Goal: Task Accomplishment & Management: Complete application form

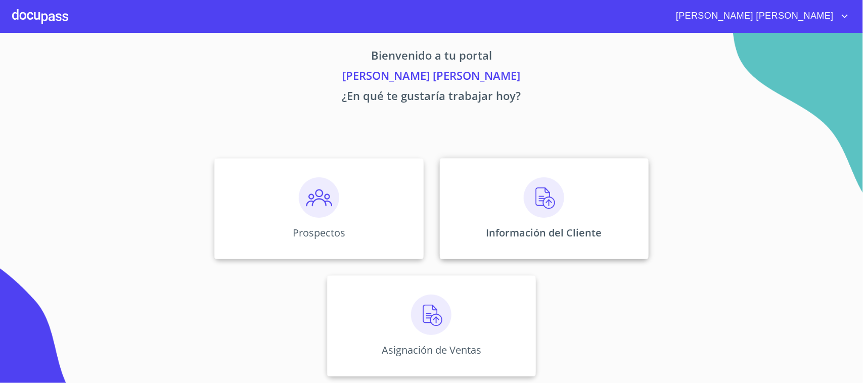
scroll to position [8, 0]
click at [458, 313] on div "Asignación de Ventas" at bounding box center [431, 324] width 209 height 101
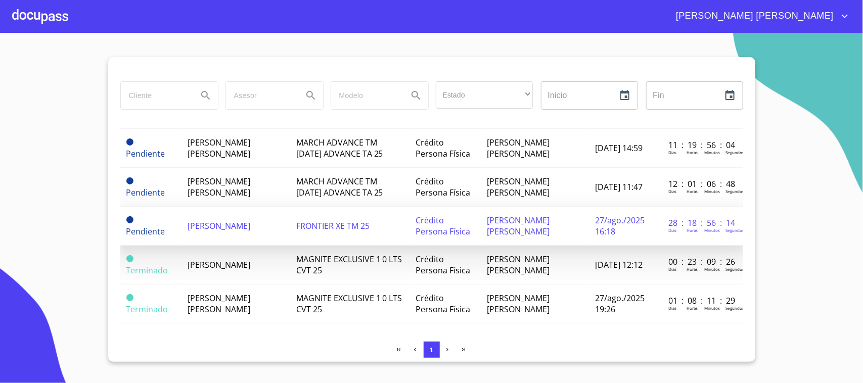
scroll to position [82, 0]
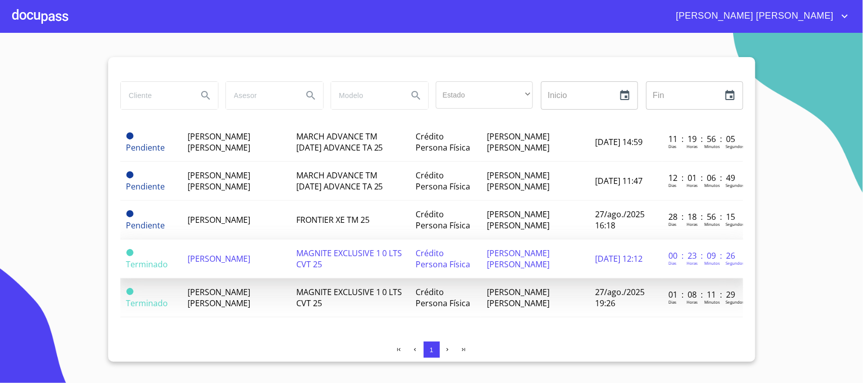
click at [225, 249] on td "[PERSON_NAME]" at bounding box center [236, 259] width 108 height 39
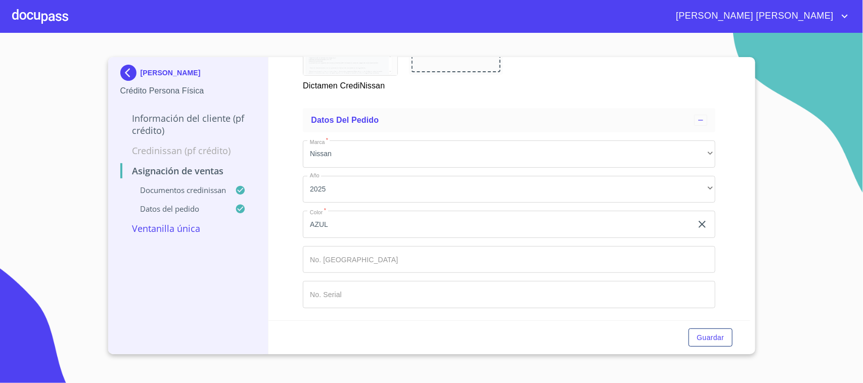
scroll to position [680, 0]
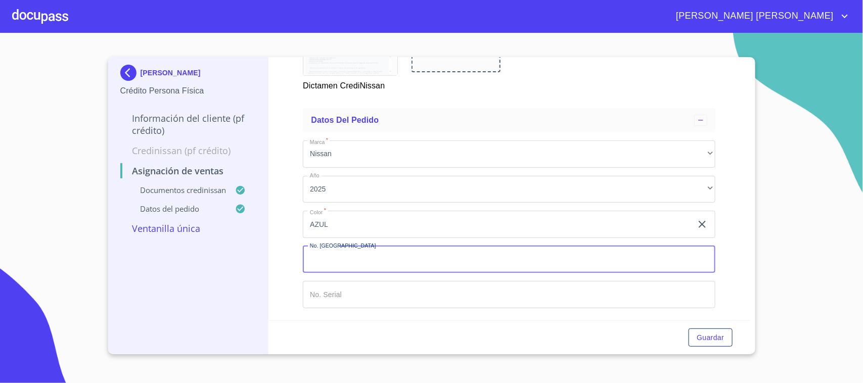
click at [326, 259] on input "Marca   *" at bounding box center [509, 259] width 412 height 27
type input "149326"
click at [337, 289] on input "Marca   *" at bounding box center [509, 294] width 412 height 27
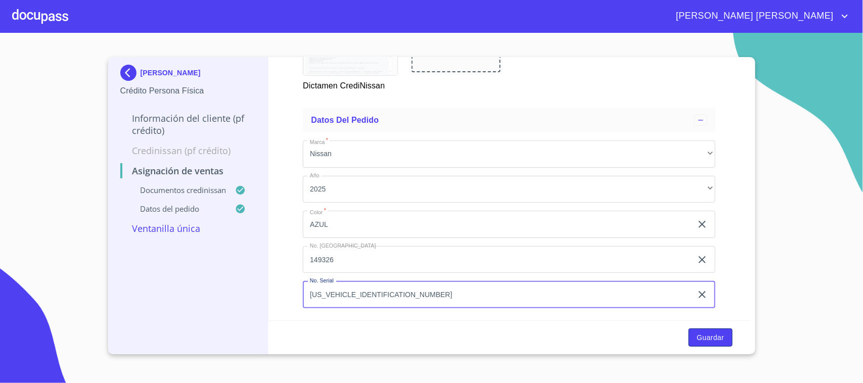
type input "[US_VEHICLE_IDENTIFICATION_NUMBER]"
click at [698, 337] on span "Guardar" at bounding box center [709, 338] width 27 height 13
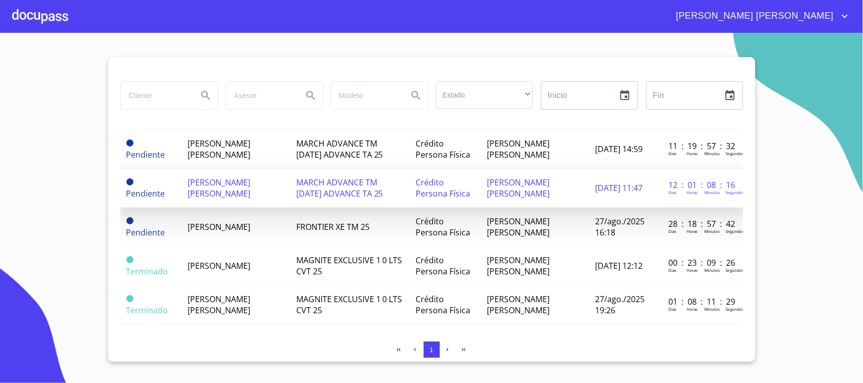
scroll to position [82, 0]
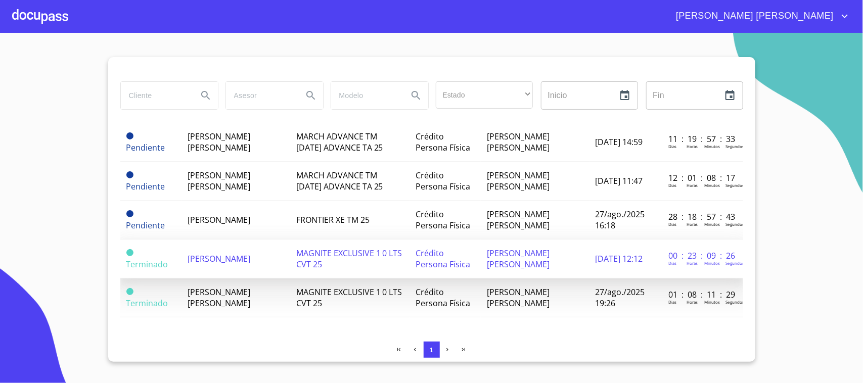
click at [243, 253] on span "[PERSON_NAME]" at bounding box center [219, 258] width 63 height 11
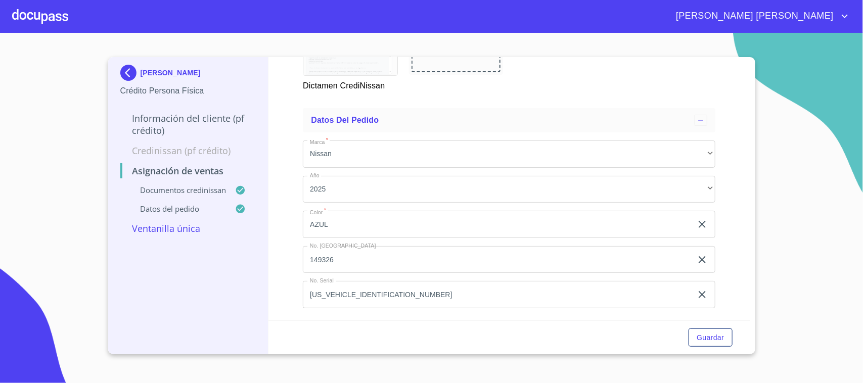
scroll to position [680, 0]
click at [706, 341] on span "Guardar" at bounding box center [709, 338] width 27 height 13
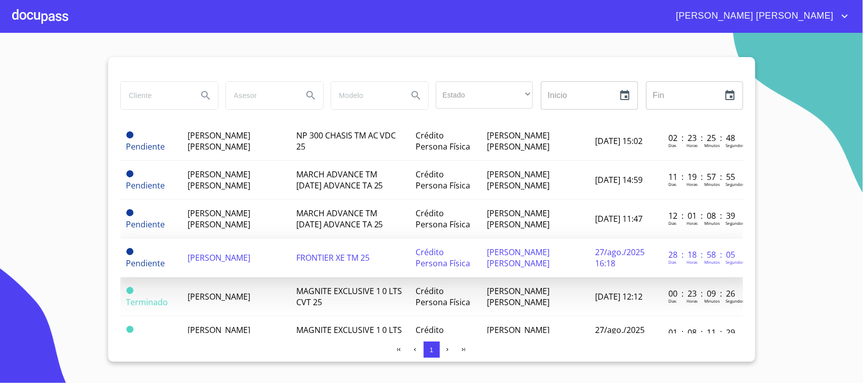
scroll to position [19, 0]
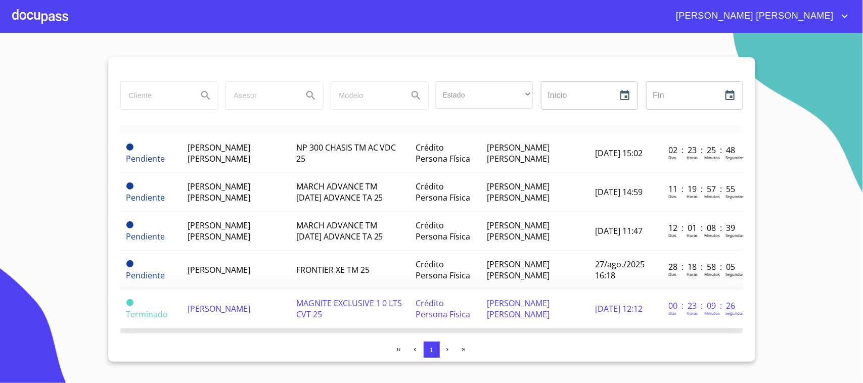
click at [223, 303] on span "[PERSON_NAME]" at bounding box center [219, 308] width 63 height 11
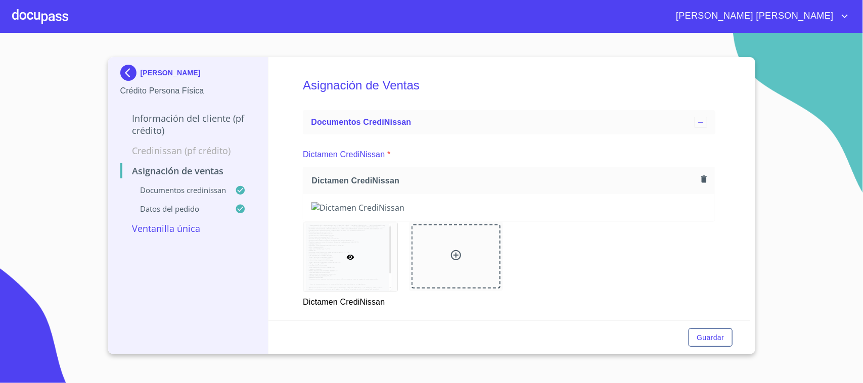
click at [187, 229] on p "Ventanilla única" at bounding box center [188, 228] width 136 height 12
click at [145, 228] on p "Ventanilla única" at bounding box center [188, 228] width 136 height 12
click at [44, 14] on div at bounding box center [40, 16] width 56 height 32
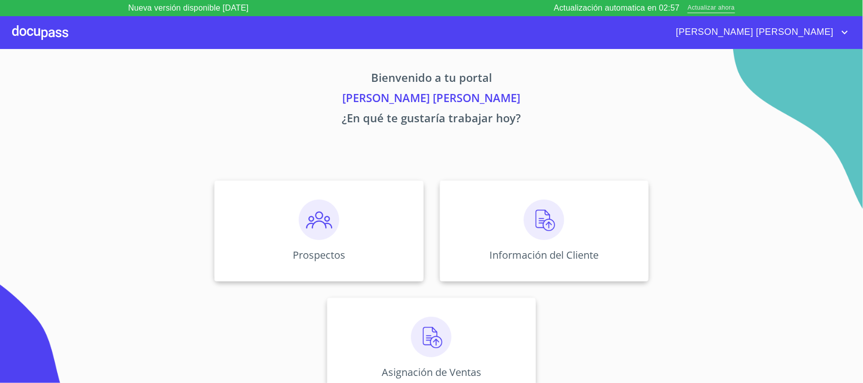
click at [706, 7] on span "Actualizar ahora" at bounding box center [710, 8] width 47 height 11
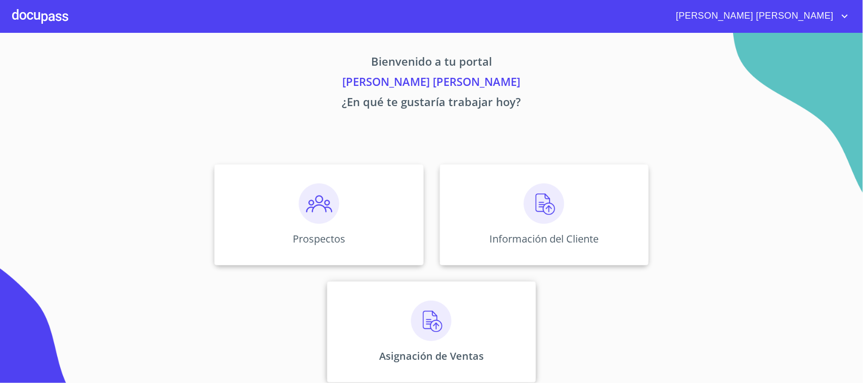
click at [425, 332] on img at bounding box center [431, 321] width 40 height 40
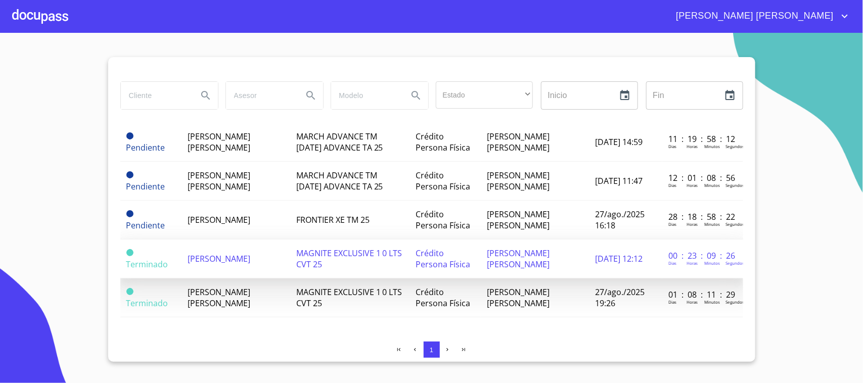
scroll to position [82, 0]
click at [235, 253] on span "[PERSON_NAME]" at bounding box center [219, 258] width 63 height 11
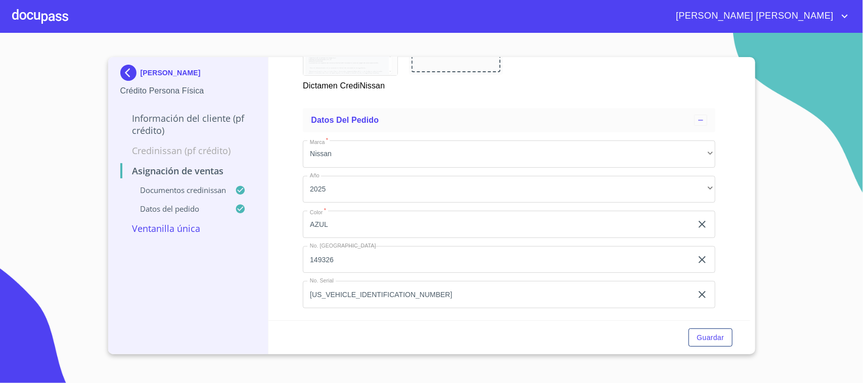
scroll to position [680, 0]
click at [194, 230] on p "Ventanilla única" at bounding box center [188, 228] width 136 height 12
click at [159, 230] on p "Ventanilla única" at bounding box center [188, 228] width 136 height 12
click at [723, 327] on div "Guardar" at bounding box center [509, 337] width 482 height 34
click at [722, 342] on span "Guardar" at bounding box center [709, 338] width 27 height 13
